Goal: Browse casually

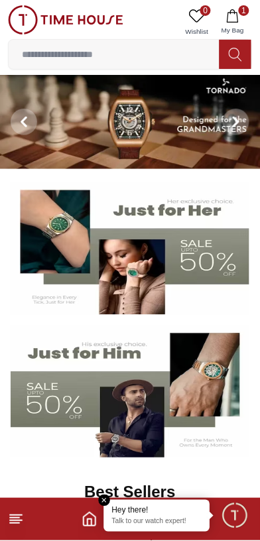
click at [160, 153] on img at bounding box center [130, 122] width 261 height 94
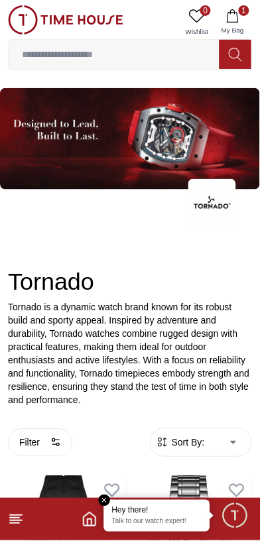
click at [214, 335] on p "Tornado is a dynamic watch brand known for its robust build and sporty appeal. …" at bounding box center [130, 354] width 244 height 106
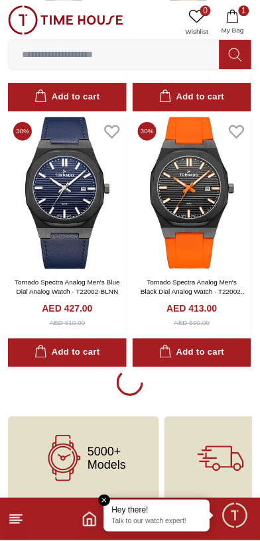
scroll to position [7799, 0]
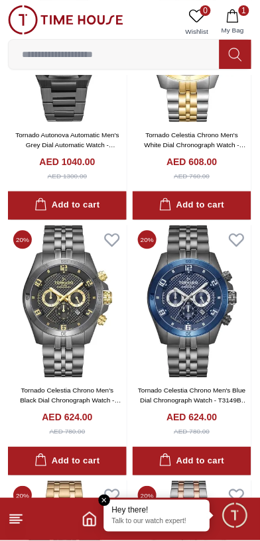
scroll to position [12929, 0]
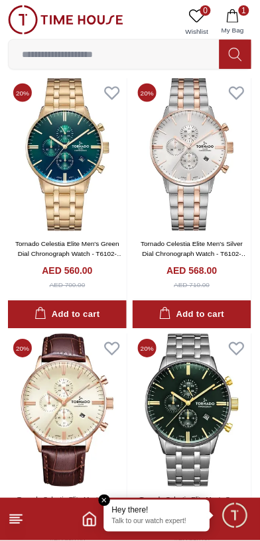
scroll to position [12926, 0]
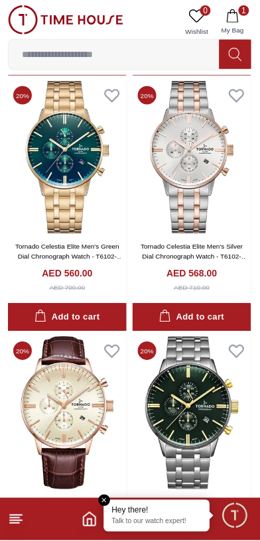
click at [227, 16] on icon "button" at bounding box center [232, 15] width 13 height 13
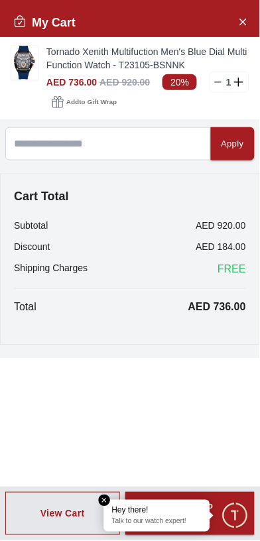
scroll to position [8397, 0]
click at [243, 21] on icon "Close Account" at bounding box center [243, 22] width 6 height 6
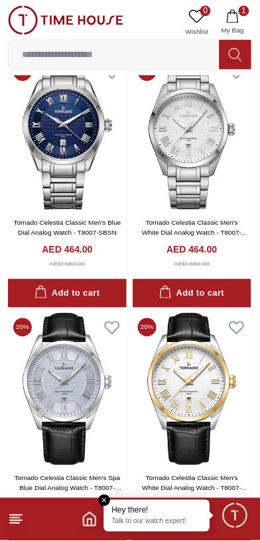
scroll to position [15495, 0]
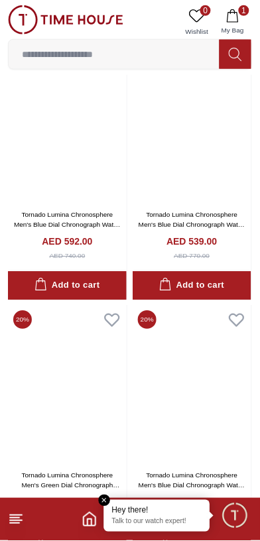
scroll to position [16550, 0]
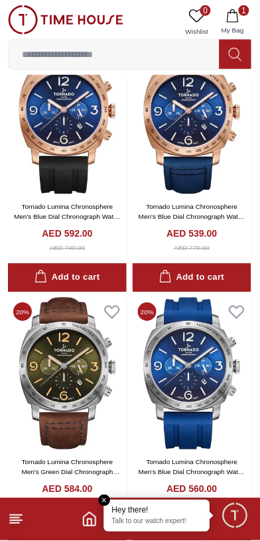
scroll to position [15492, 0]
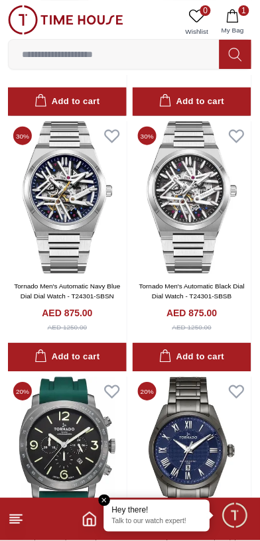
scroll to position [3941, 0]
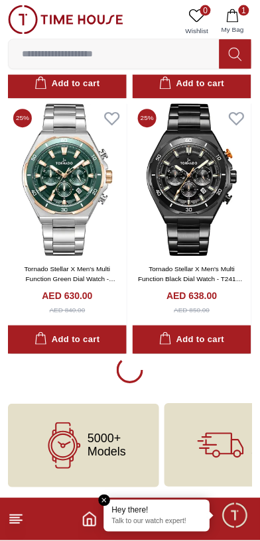
scroll to position [2668, 0]
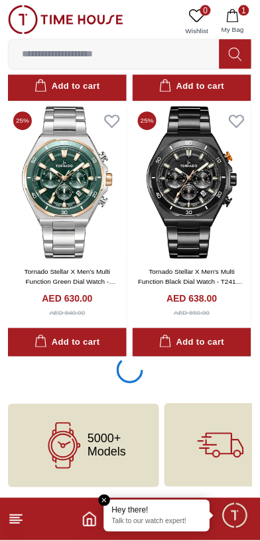
click at [21, 515] on icon at bounding box center [16, 520] width 16 height 16
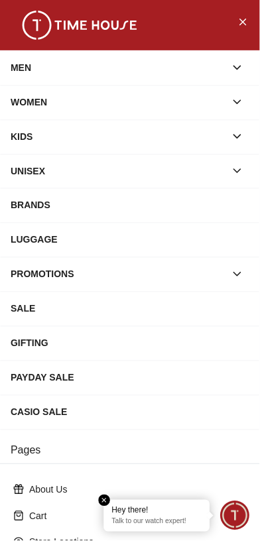
scroll to position [2634, 0]
click at [237, 67] on icon "button" at bounding box center [237, 67] width 13 height 13
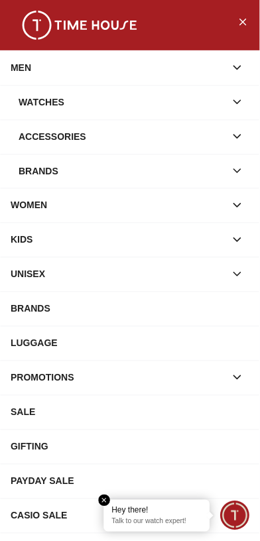
click at [231, 99] on button "button" at bounding box center [237, 102] width 24 height 24
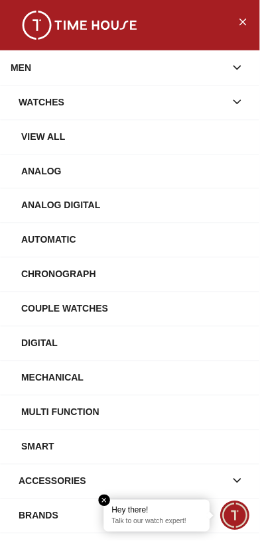
click at [86, 178] on div "Analog" at bounding box center [135, 171] width 228 height 24
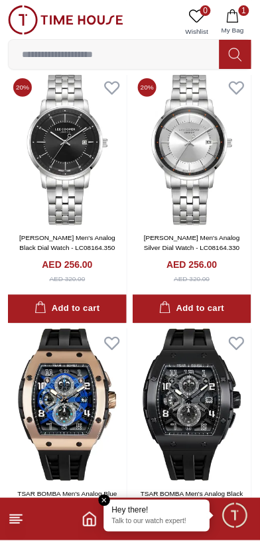
scroll to position [2340, 0]
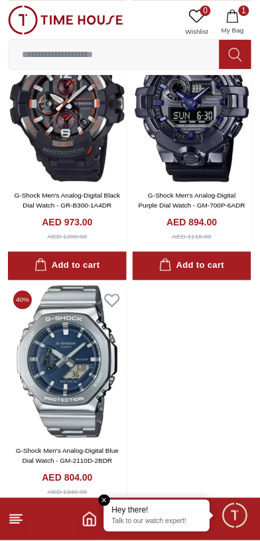
scroll to position [6904, 0]
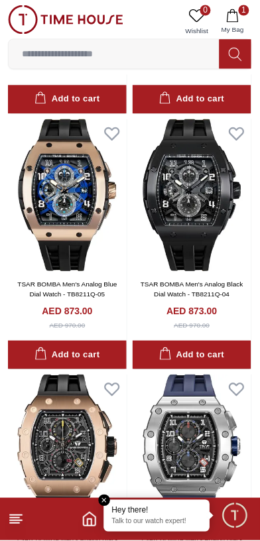
click at [91, 31] on img at bounding box center [65, 19] width 115 height 29
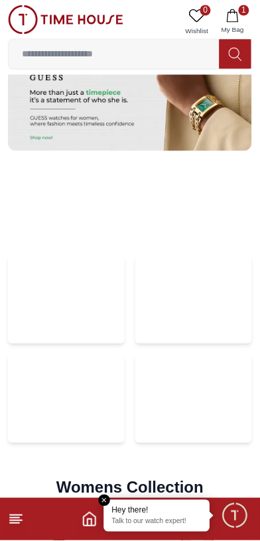
scroll to position [2676, 0]
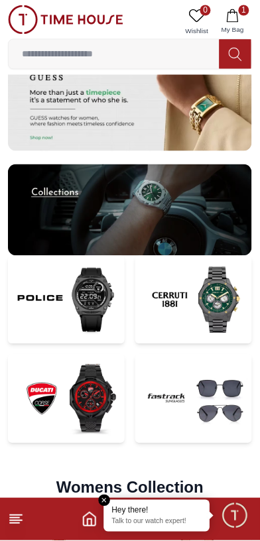
click at [218, 237] on img at bounding box center [130, 210] width 244 height 92
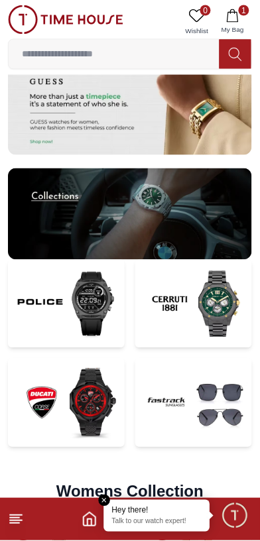
scroll to position [2672, 0]
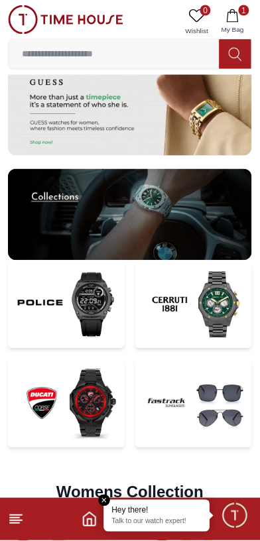
click at [93, 411] on img at bounding box center [66, 403] width 117 height 89
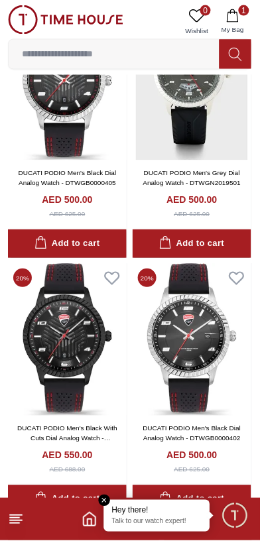
scroll to position [1226, 0]
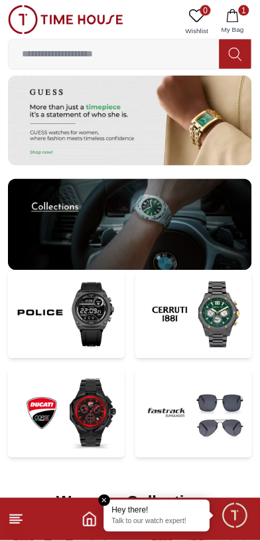
scroll to position [2662, 0]
click at [231, 332] on img at bounding box center [193, 315] width 117 height 89
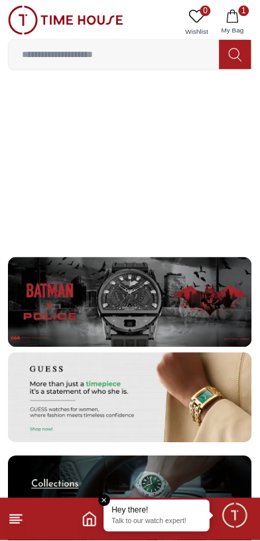
scroll to position [2396, 0]
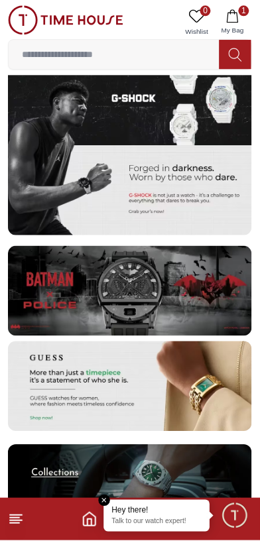
click at [221, 311] on img at bounding box center [130, 291] width 244 height 90
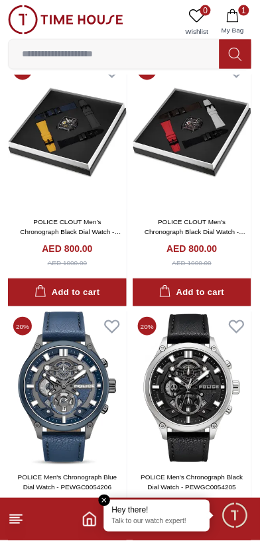
scroll to position [5515, 0]
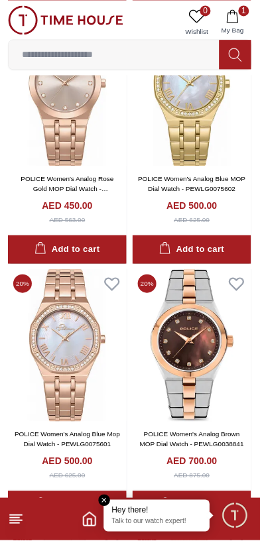
scroll to position [1569, 0]
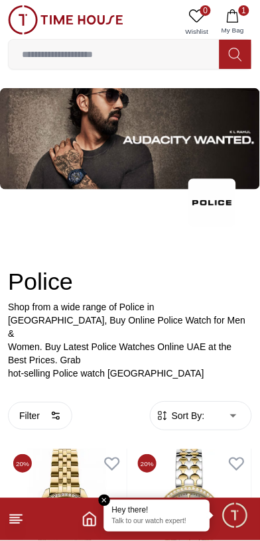
click at [99, 13] on img at bounding box center [65, 19] width 115 height 29
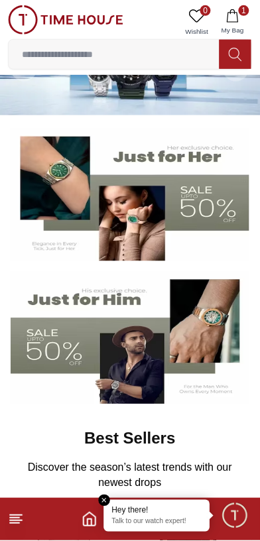
scroll to position [67, 0]
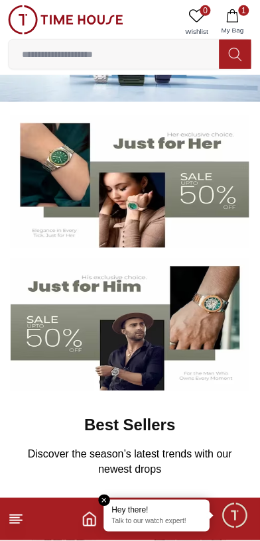
click at [156, 373] on img at bounding box center [130, 325] width 239 height 133
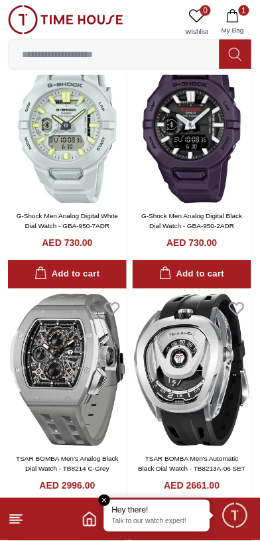
scroll to position [99, 0]
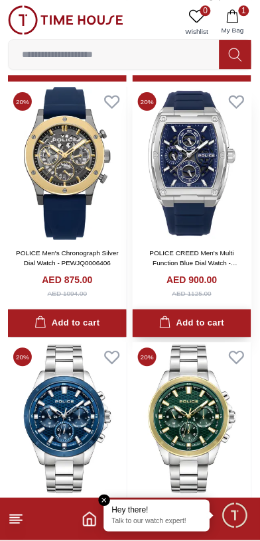
click at [225, 324] on button "Add to cart" at bounding box center [192, 324] width 119 height 29
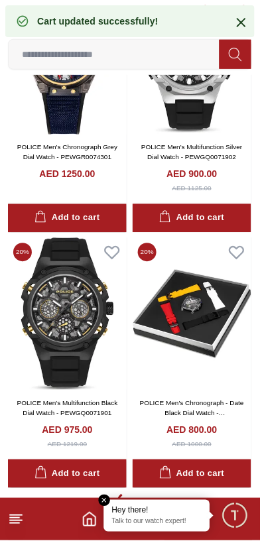
scroll to position [2327, 0]
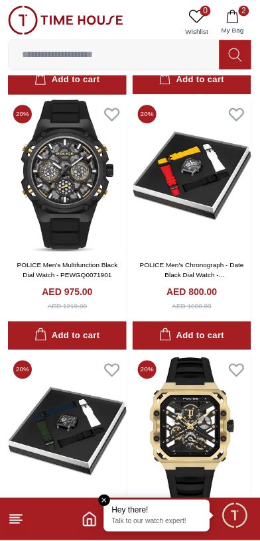
scroll to position [2402, 0]
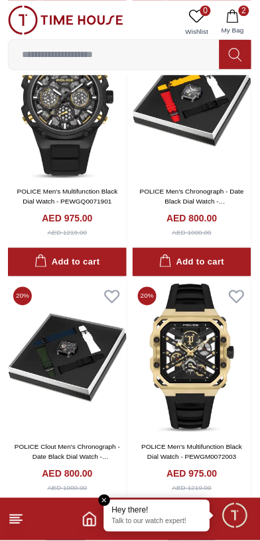
scroll to position [2887, 0]
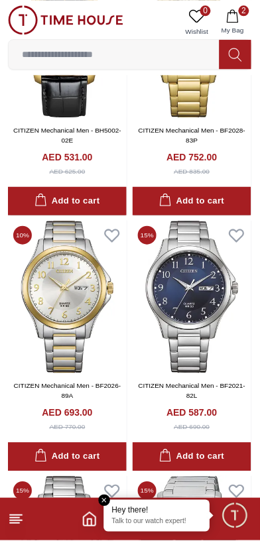
scroll to position [7047, 0]
